Goal: Task Accomplishment & Management: Manage account settings

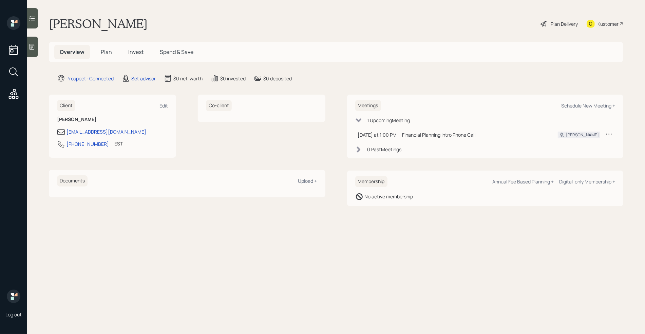
click at [36, 51] on div at bounding box center [32, 47] width 11 height 20
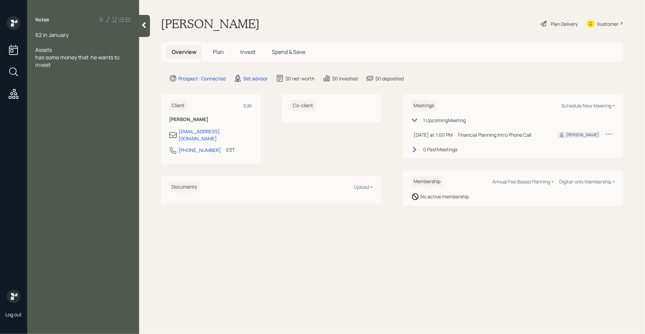
click at [63, 64] on div "has some money that he wants to invest" at bounding box center [83, 61] width 96 height 15
click at [74, 87] on span "concerned withmarket downturn" at bounding box center [76, 86] width 82 height 7
click at [54, 41] on div at bounding box center [83, 42] width 96 height 7
click at [127, 44] on div "Working full-time would like to retire" at bounding box center [83, 42] width 96 height 7
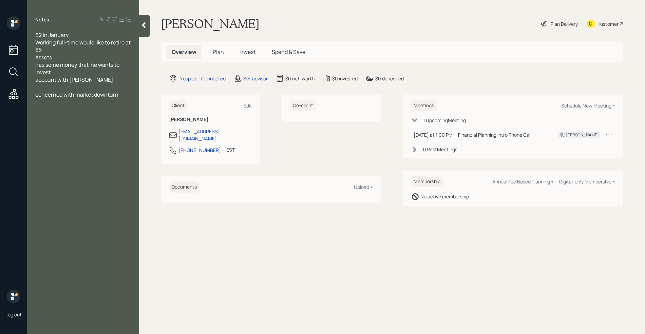
click at [66, 87] on div at bounding box center [83, 86] width 96 height 7
click at [63, 57] on div "Assets" at bounding box center [83, 57] width 96 height 7
click at [94, 82] on div "account with [PERSON_NAME]" at bounding box center [83, 79] width 96 height 7
click at [60, 69] on div "has some money that he wants to invest" at bounding box center [83, 68] width 96 height 15
click at [97, 73] on div "account with [PERSON_NAME]" at bounding box center [83, 72] width 96 height 7
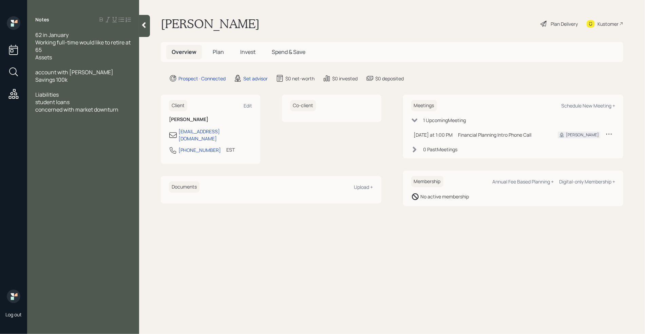
click at [70, 74] on span "account with [PERSON_NAME]" at bounding box center [74, 72] width 78 height 7
click at [73, 73] on div "[PERSON_NAME]" at bounding box center [83, 72] width 96 height 7
click at [56, 78] on span "Savings 100k" at bounding box center [51, 79] width 32 height 7
click at [105, 82] on div "Savings - 22k(100k" at bounding box center [83, 79] width 96 height 7
click at [128, 116] on div "concerned with market downturn" at bounding box center [83, 116] width 96 height 7
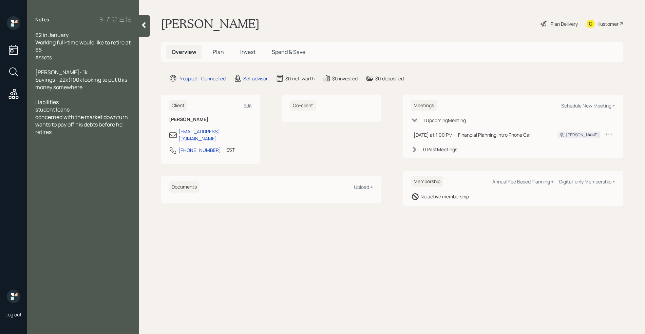
click at [79, 109] on div "student loans" at bounding box center [83, 109] width 96 height 7
click at [74, 108] on div "student loans" at bounding box center [83, 109] width 96 height 7
click at [53, 93] on div at bounding box center [83, 94] width 96 height 7
click at [69, 135] on div "Mortgage" at bounding box center [83, 131] width 96 height 7
click at [62, 102] on div at bounding box center [83, 101] width 96 height 7
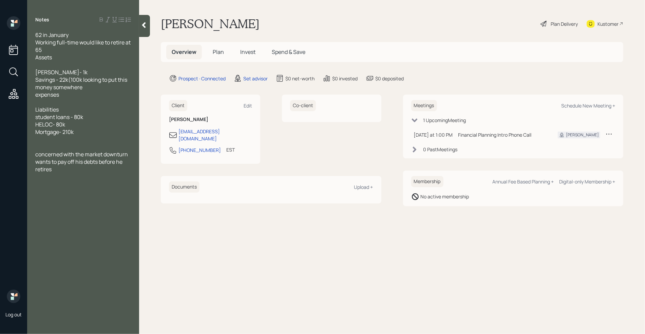
click at [90, 89] on div "Savings - 22k(100k looking to put this money somewhere" at bounding box center [83, 83] width 96 height 15
click at [47, 110] on div at bounding box center [83, 109] width 96 height 7
click at [43, 96] on div at bounding box center [83, 94] width 96 height 7
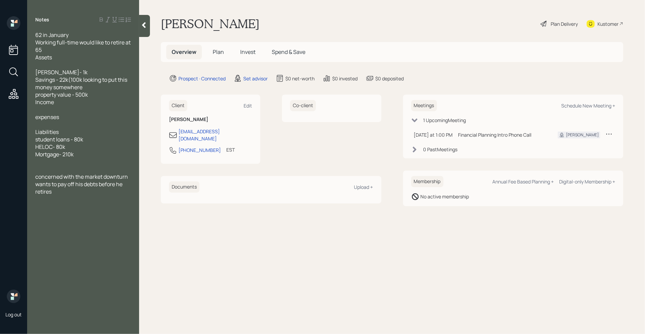
click at [41, 123] on div at bounding box center [83, 124] width 96 height 7
click at [95, 95] on div "property value - 500k" at bounding box center [83, 94] width 96 height 7
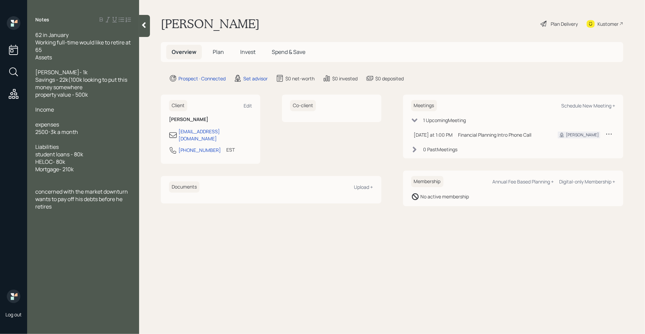
click at [41, 116] on div at bounding box center [83, 116] width 96 height 7
click at [65, 49] on div "Working full-time would like to retire at 65" at bounding box center [83, 46] width 96 height 15
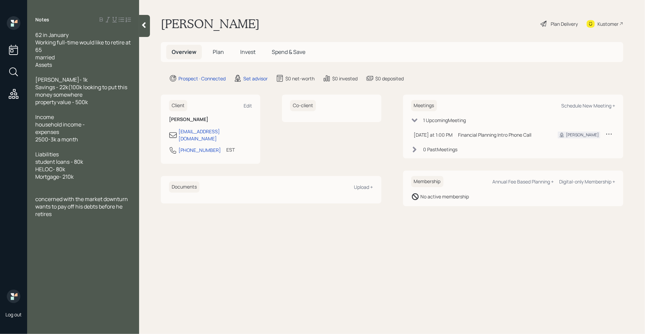
click at [94, 123] on div "household income -" at bounding box center [83, 124] width 96 height 7
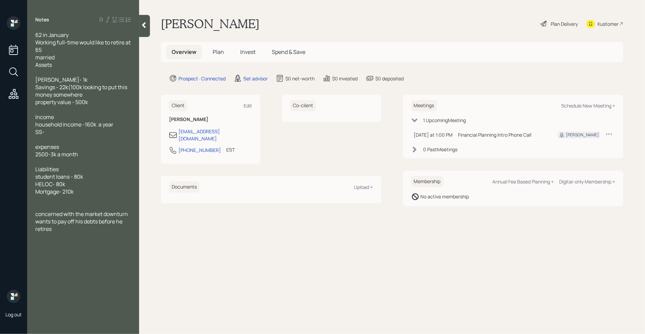
click at [39, 147] on span "expenses" at bounding box center [47, 146] width 24 height 7
click at [52, 131] on div "SS-" at bounding box center [83, 131] width 96 height 7
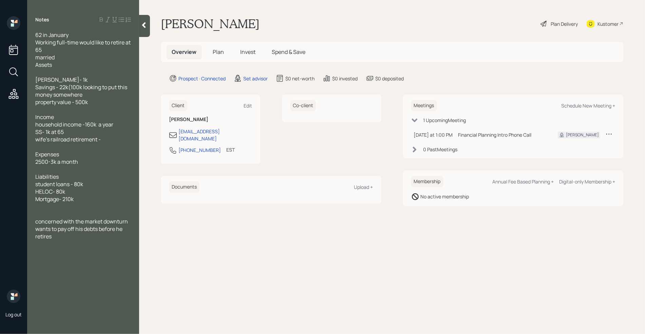
click at [109, 140] on div "wife's railroad retirement -" at bounding box center [83, 139] width 96 height 7
click at [68, 238] on div "wants to pay off his debts before he retires" at bounding box center [83, 232] width 96 height 15
click at [586, 105] on div "Schedule New Meeting +" at bounding box center [588, 105] width 54 height 6
select select "round-[PERSON_NAME]"
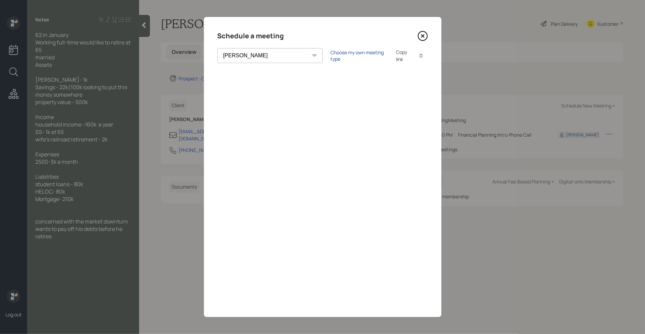
click at [331, 55] on div "Choose my own meeting type" at bounding box center [359, 55] width 57 height 13
